Goal: Task Accomplishment & Management: Manage account settings

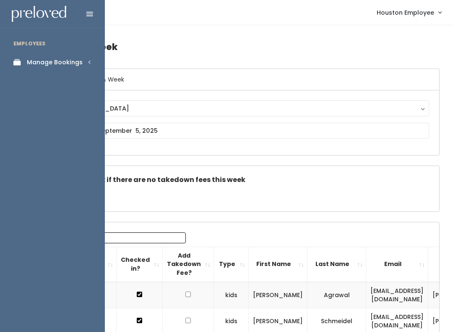
scroll to position [0, 122]
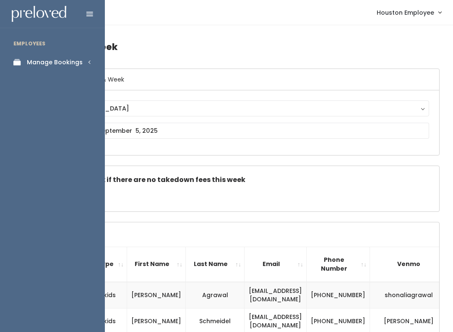
click at [72, 63] on div "Manage Bookings" at bounding box center [55, 62] width 56 height 9
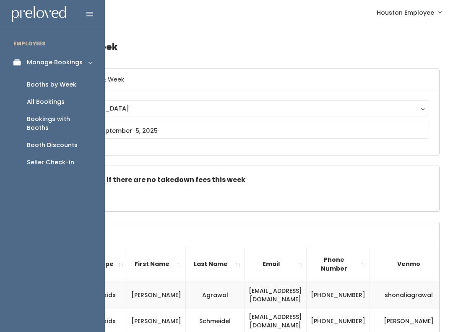
click at [54, 84] on div "Booths by Week" at bounding box center [52, 84] width 50 height 9
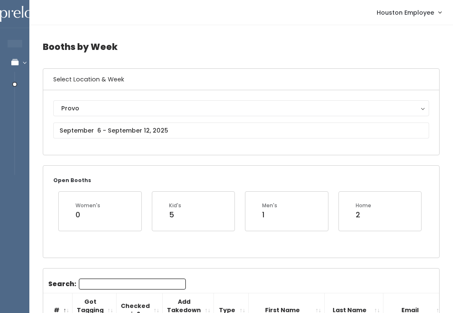
click at [240, 105] on div "Provo" at bounding box center [241, 108] width 360 height 9
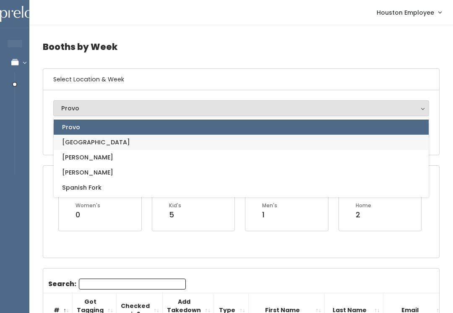
click at [92, 148] on link "[GEOGRAPHIC_DATA]" at bounding box center [241, 142] width 375 height 15
select select "5"
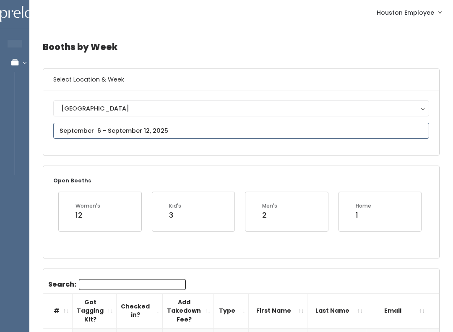
click at [154, 128] on input "text" at bounding box center [241, 131] width 376 height 16
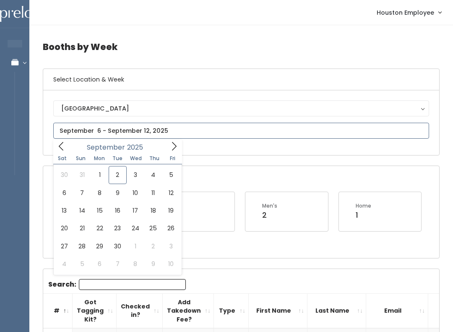
type input "[DATE] to [DATE]"
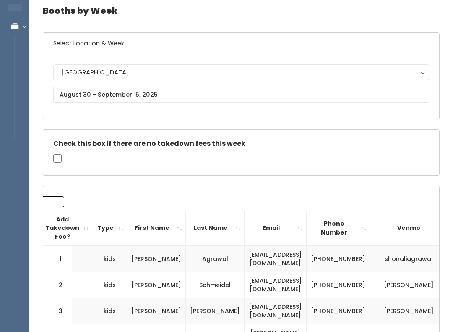
scroll to position [87, 0]
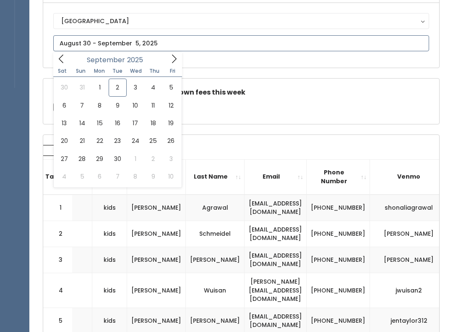
type input "September 27 to October 3"
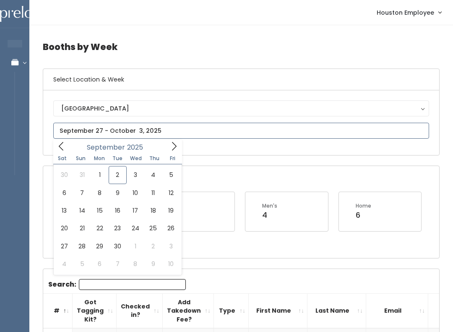
click at [57, 147] on icon at bounding box center [61, 145] width 9 height 9
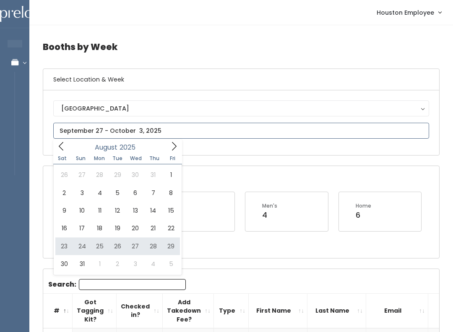
type input "August 23 to August 29"
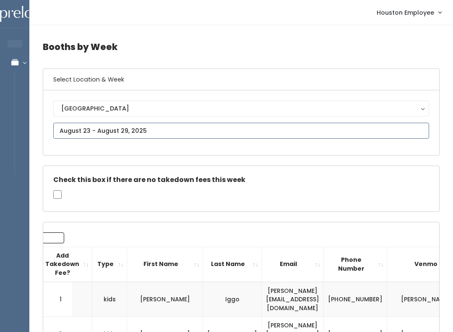
type input "August 30 to September 5"
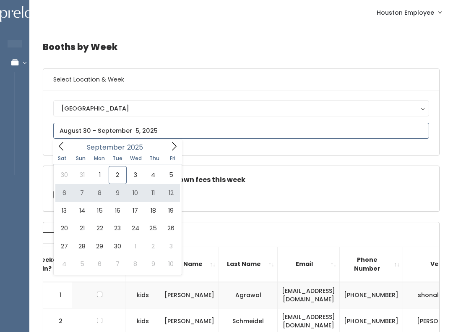
type input "September 6 to September 12"
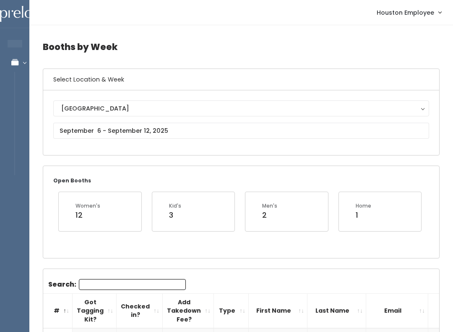
click at [111, 279] on input "Search:" at bounding box center [132, 284] width 107 height 11
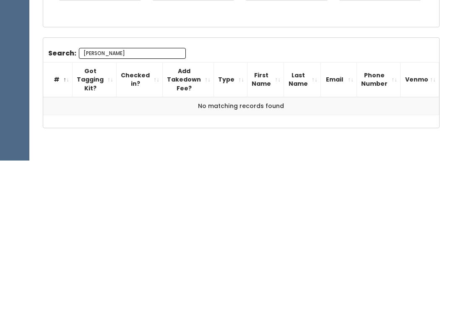
scroll to position [60, 0]
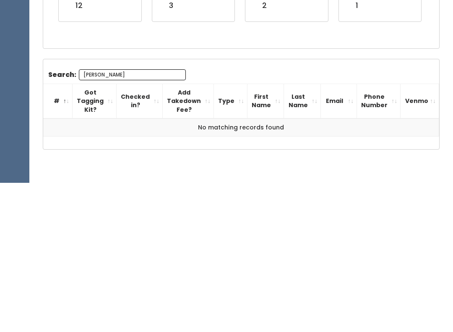
type input "[PERSON_NAME]"
